Goal: Task Accomplishment & Management: Manage account settings

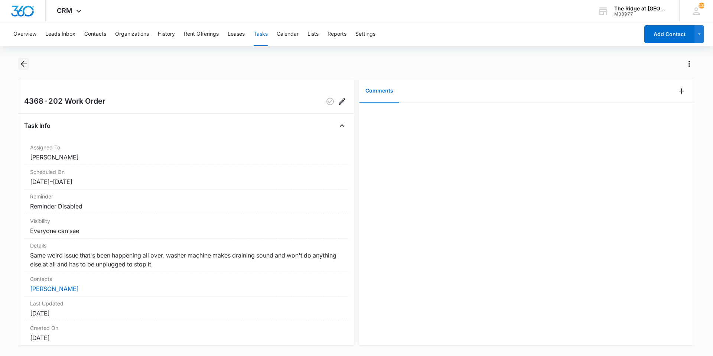
click at [24, 68] on icon "Back" at bounding box center [23, 63] width 9 height 9
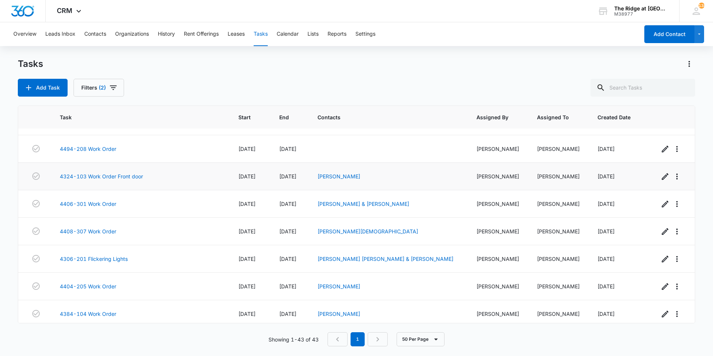
scroll to position [987, 0]
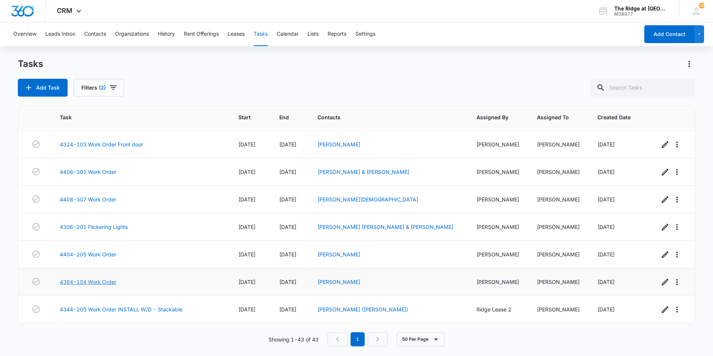
click at [77, 281] on link "4384-104 Work Order" at bounding box center [88, 282] width 56 height 8
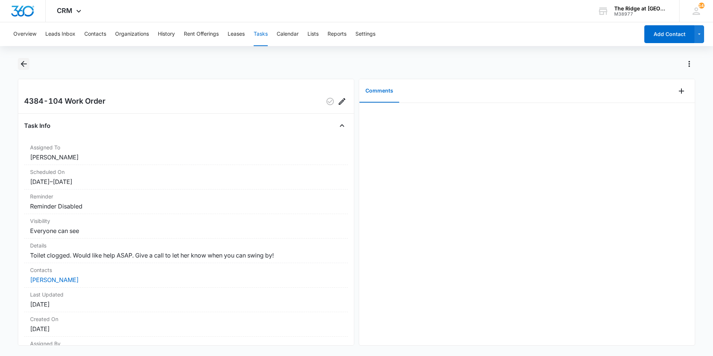
click at [27, 67] on icon "Back" at bounding box center [23, 63] width 9 height 9
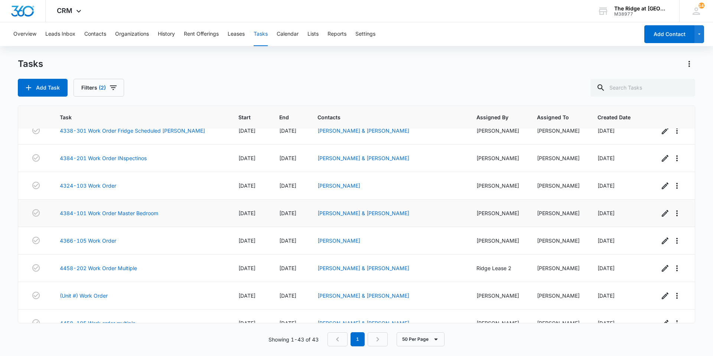
scroll to position [356, 0]
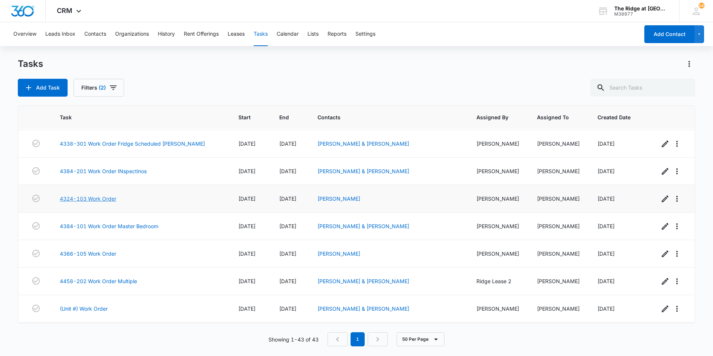
click at [91, 200] on link "4324-103 Work Order" at bounding box center [88, 199] width 56 height 8
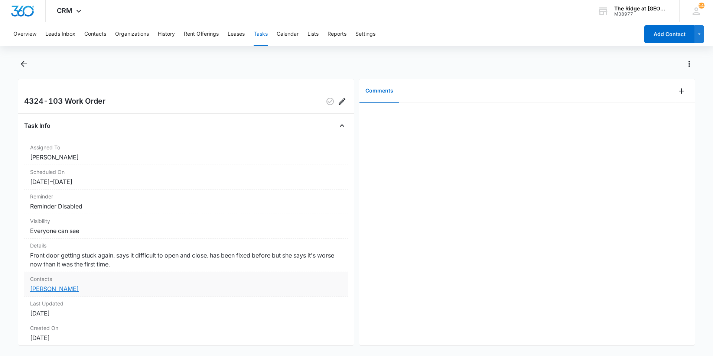
click at [51, 291] on link "Steffanie Cordova" at bounding box center [54, 288] width 49 height 7
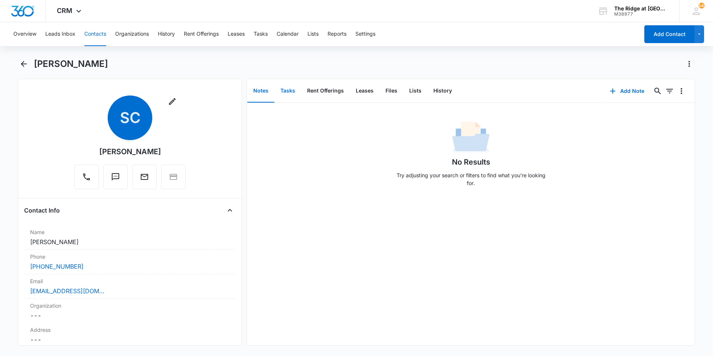
click at [297, 96] on button "Tasks" at bounding box center [287, 90] width 27 height 23
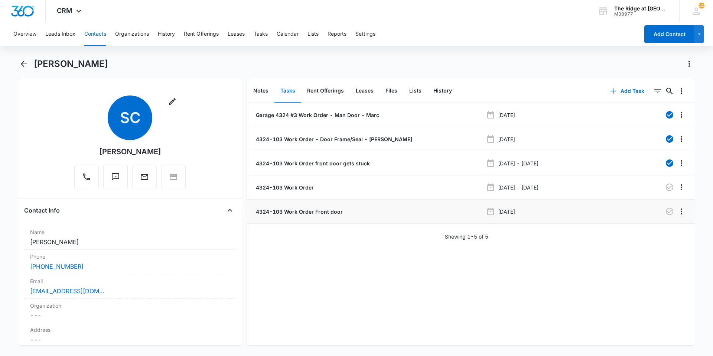
click at [325, 211] on p "4324-103 Work Order Front door" at bounding box center [298, 212] width 88 height 8
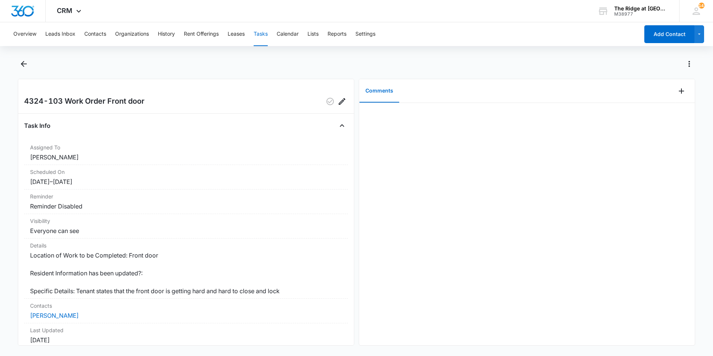
drag, startPoint x: 673, startPoint y: 92, endPoint x: 417, endPoint y: 111, distance: 256.5
click at [418, 111] on div at bounding box center [527, 224] width 336 height 242
click at [677, 93] on icon "Add Comment" at bounding box center [681, 91] width 9 height 9
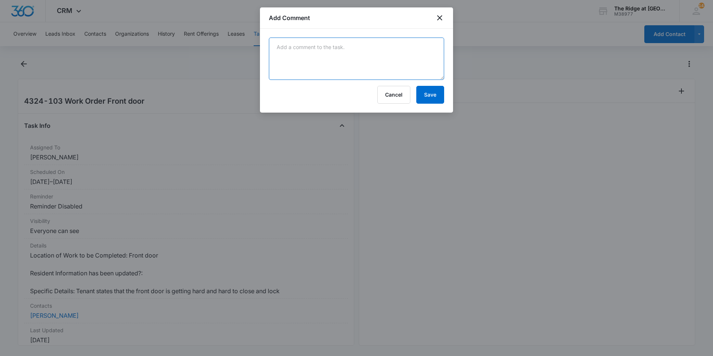
click at [431, 51] on textarea at bounding box center [356, 59] width 175 height 42
type textarea "duplicate w/o"
click at [424, 97] on button "Save" at bounding box center [430, 95] width 28 height 18
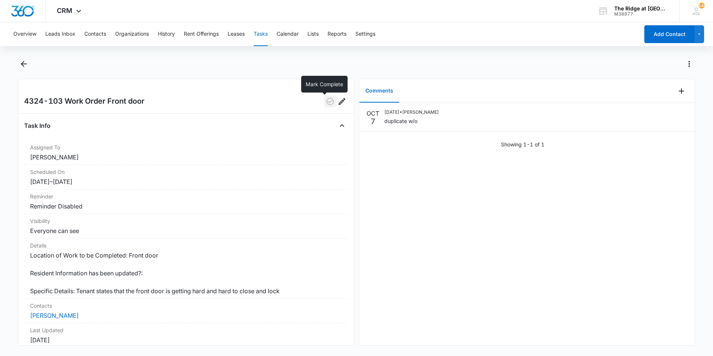
click at [328, 105] on icon "button" at bounding box center [330, 101] width 9 height 9
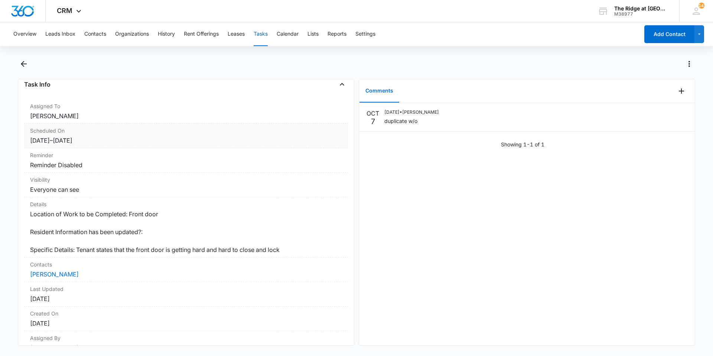
scroll to position [78, 0]
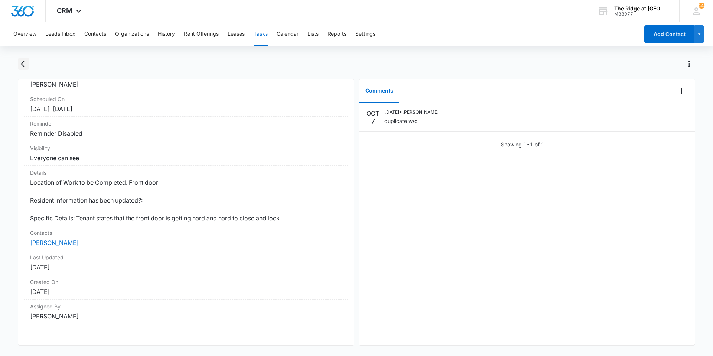
click at [23, 61] on icon "Back" at bounding box center [23, 63] width 9 height 9
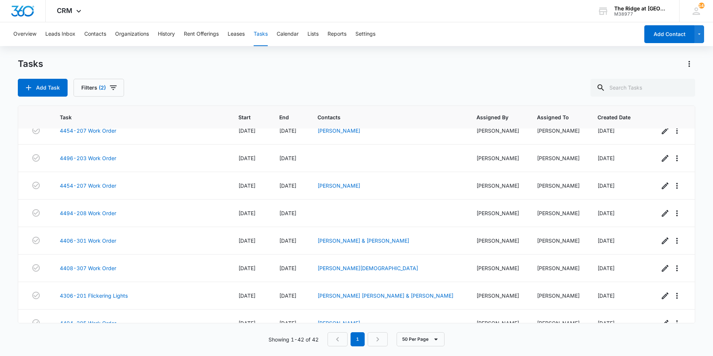
scroll to position [960, 0]
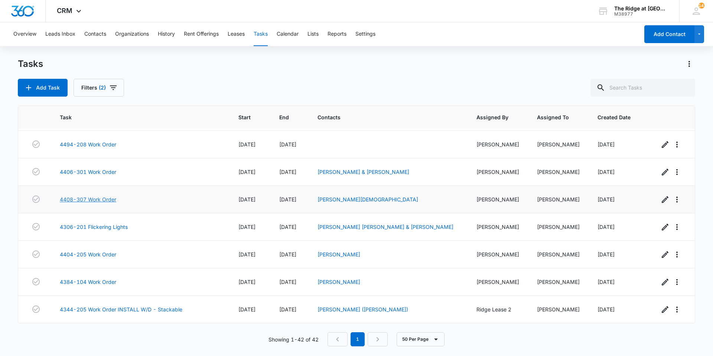
click at [97, 198] on link "4408-307 Work Order" at bounding box center [88, 199] width 56 height 8
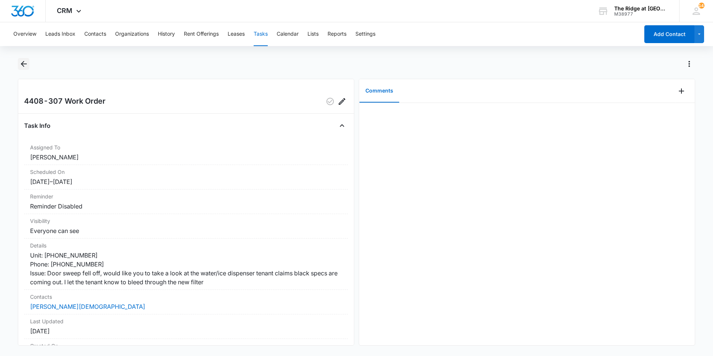
click at [25, 63] on icon "Back" at bounding box center [23, 63] width 9 height 9
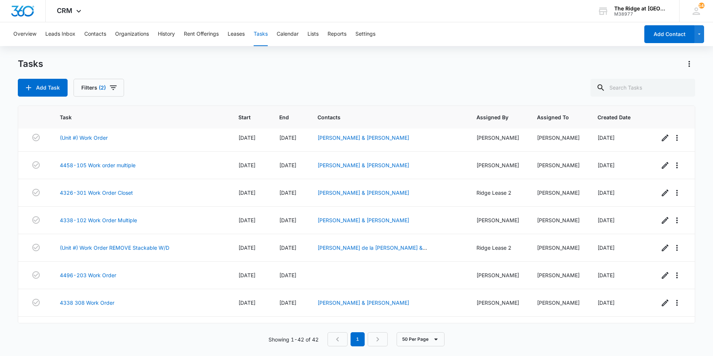
scroll to position [514, 0]
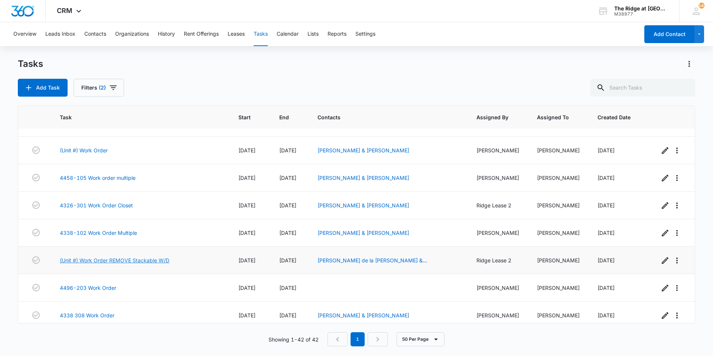
click at [108, 257] on link "(Unit #) Work Order REMOVE Stackable W/D" at bounding box center [115, 260] width 110 height 8
